Goal: Find specific page/section: Find specific page/section

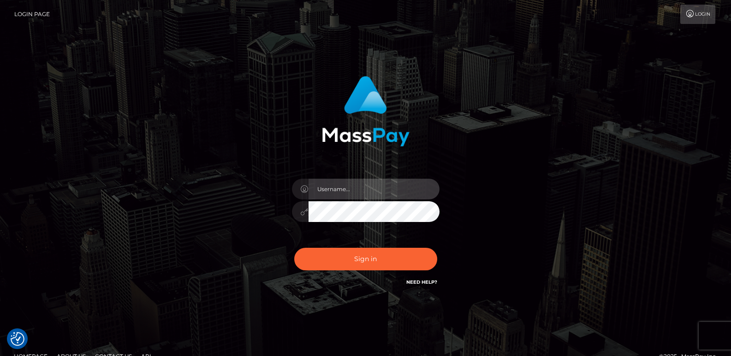
type input "ts2.es"
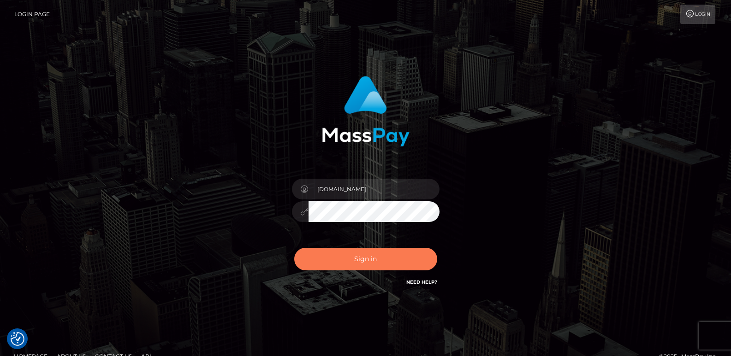
drag, startPoint x: 350, startPoint y: 274, endPoint x: 351, endPoint y: 261, distance: 13.4
click at [351, 261] on div "Sign in Need Help?" at bounding box center [365, 262] width 161 height 41
click at [351, 261] on button "Sign in" at bounding box center [365, 259] width 143 height 23
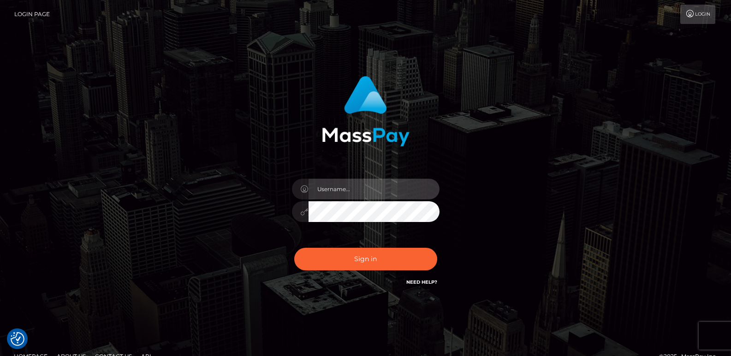
type input "[DOMAIN_NAME]"
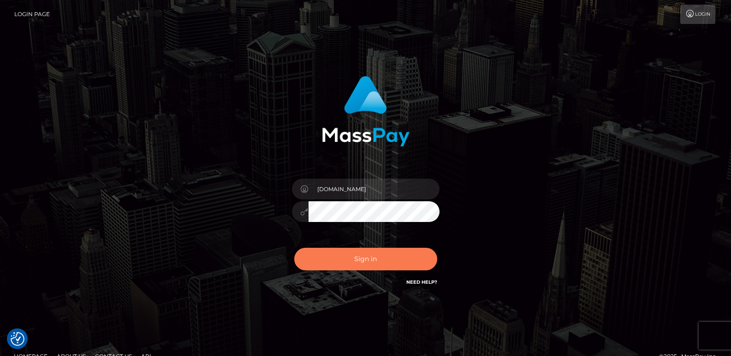
click at [351, 261] on button "Sign in" at bounding box center [365, 259] width 143 height 23
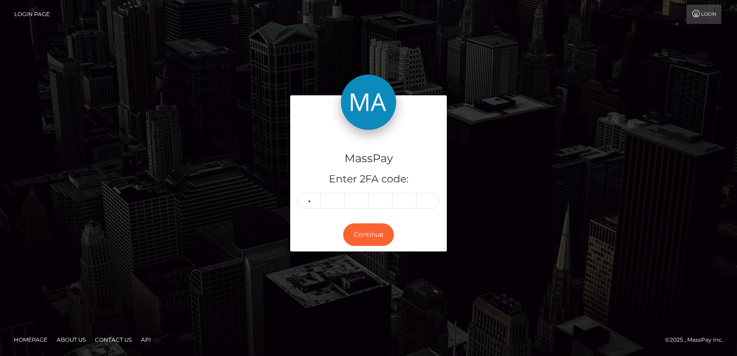
type input "0"
type input "6"
type input "4"
type input "5"
type input "9"
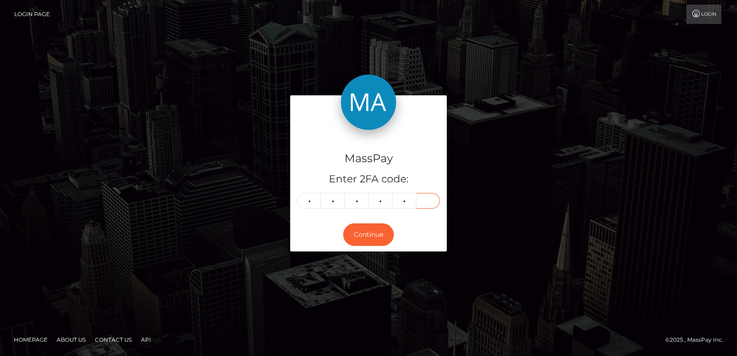
type input "7"
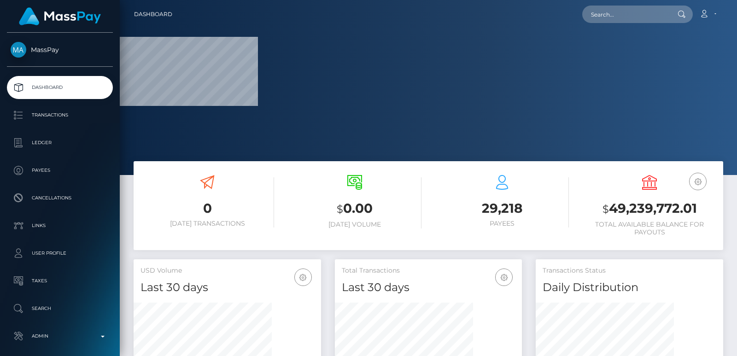
scroll to position [164, 187]
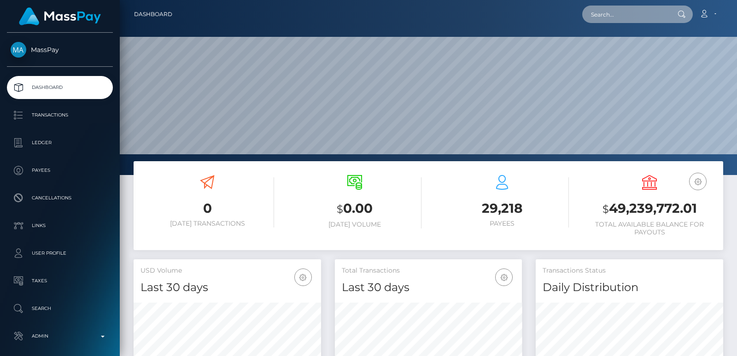
click at [614, 16] on input "text" at bounding box center [626, 15] width 87 height 18
paste input "[EMAIL_ADDRESS][DOMAIN_NAME]"
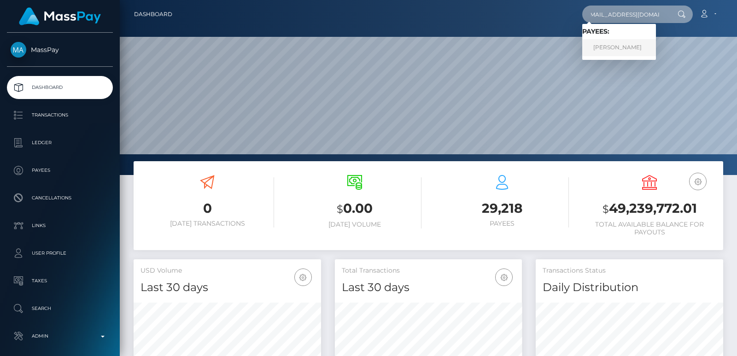
type input "[EMAIL_ADDRESS][DOMAIN_NAME]"
click at [614, 48] on link "Rawan Algorab" at bounding box center [620, 47] width 74 height 17
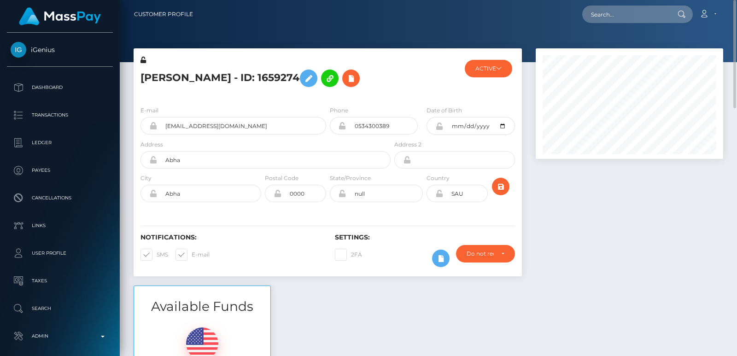
click at [170, 79] on h5 "Rawan Algorab - ID: 1659274" at bounding box center [263, 78] width 245 height 27
copy h5 "Rawan"
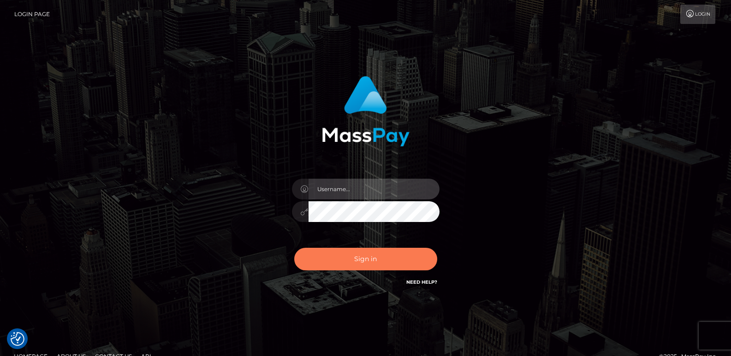
type input "ts2.es"
click at [354, 259] on button "Sign in" at bounding box center [365, 259] width 143 height 23
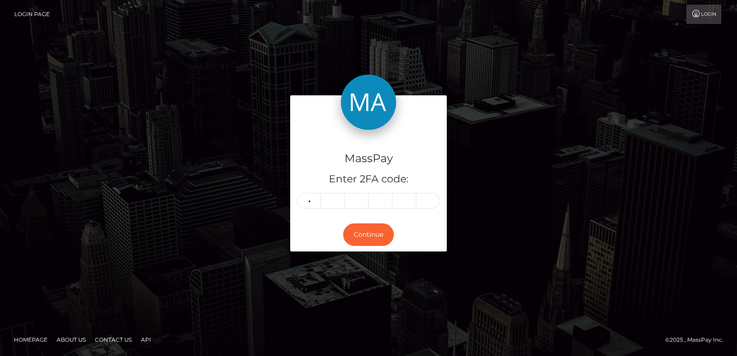
type input "6"
type input "8"
type input "7"
type input "6"
type input "7"
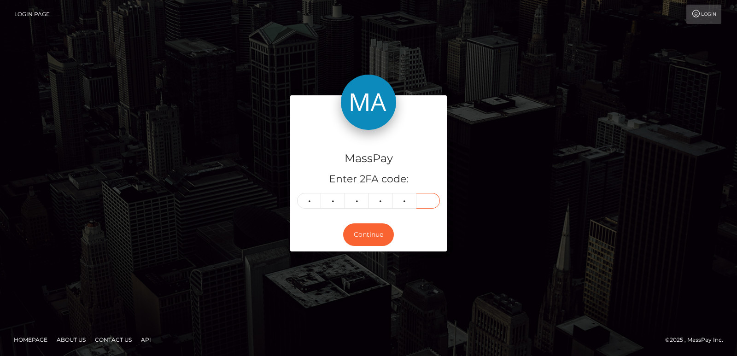
type input "1"
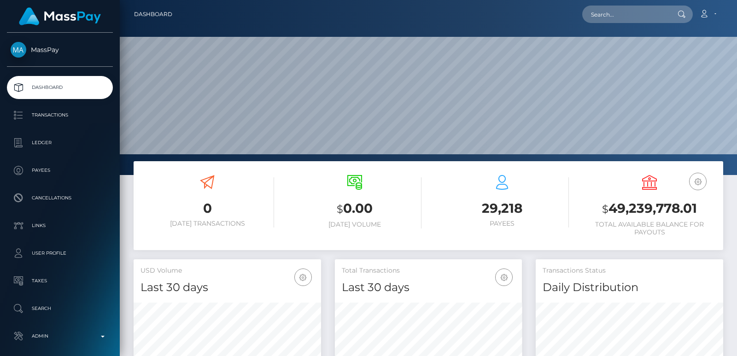
scroll to position [164, 187]
click at [600, 19] on input "text" at bounding box center [626, 15] width 87 height 18
paste input "UfYrgQBbRByE1Js1CkiFcA"
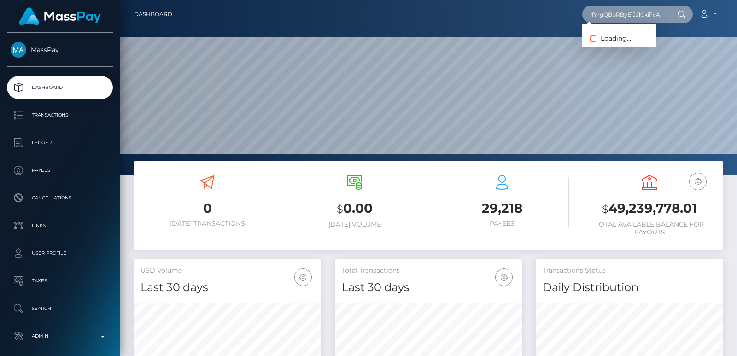
type input "UfYrgQBbRByE1Js1CkiFcA"
click at [516, 30] on div at bounding box center [429, 87] width 618 height 175
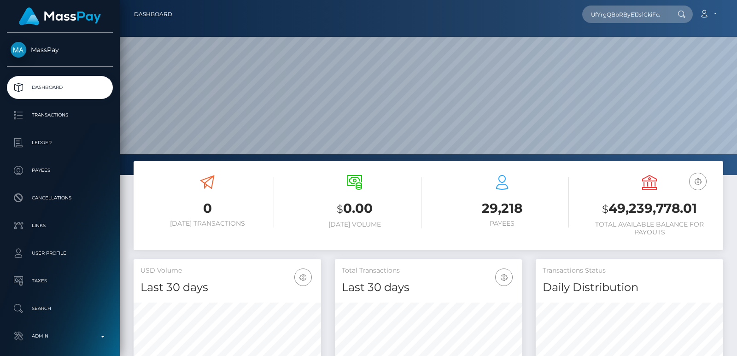
drag, startPoint x: 596, startPoint y: 26, endPoint x: 601, endPoint y: 20, distance: 8.2
click at [601, 20] on nav "Dashboard UfYrgQBbRByE1Js1CkiFcA Loading... Loading... Payouts: IRYNA LEPIKH (G…" at bounding box center [429, 14] width 618 height 29
click at [601, 20] on input "UfYrgQBbRByE1Js1CkiFcA" at bounding box center [626, 15] width 87 height 18
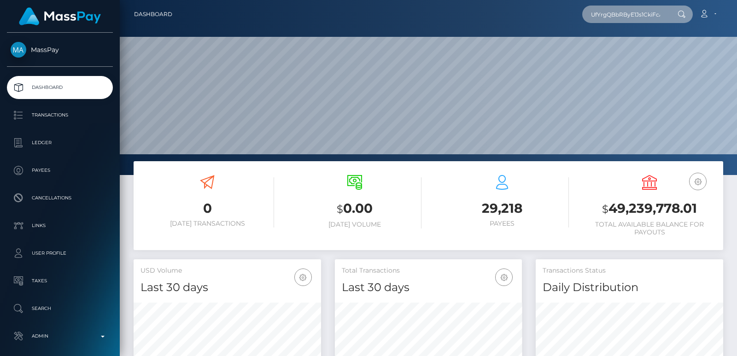
click at [601, 20] on input "UfYrgQBbRByE1Js1CkiFcA" at bounding box center [626, 15] width 87 height 18
paste input "[EMAIL_ADDRESS][DOMAIN_NAME]"
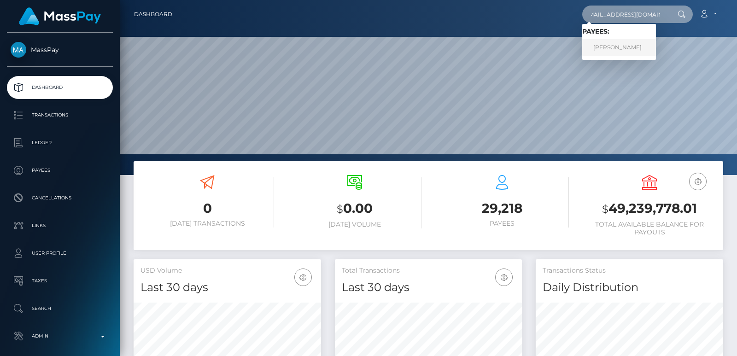
type input "[EMAIL_ADDRESS][DOMAIN_NAME]"
click at [620, 49] on link "IRYNA LEPIKH" at bounding box center [620, 47] width 74 height 17
